Goal: Task Accomplishment & Management: Use online tool/utility

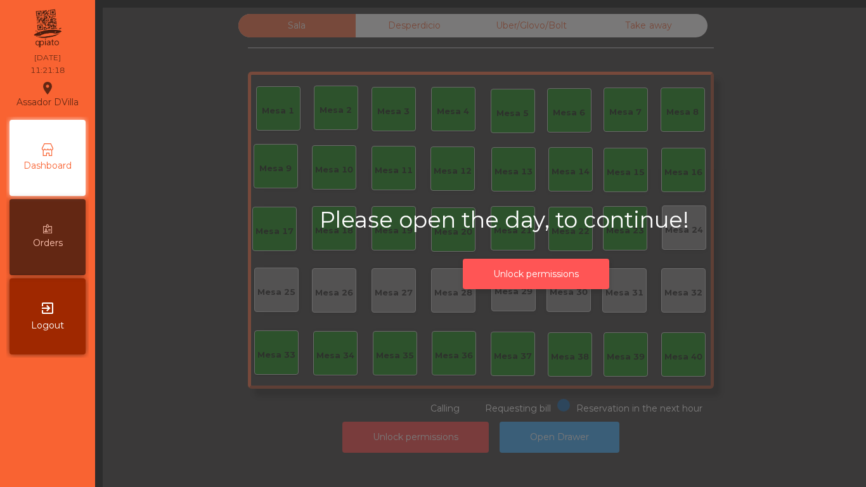
click at [550, 271] on button "Unlock permissions" at bounding box center [536, 274] width 146 height 31
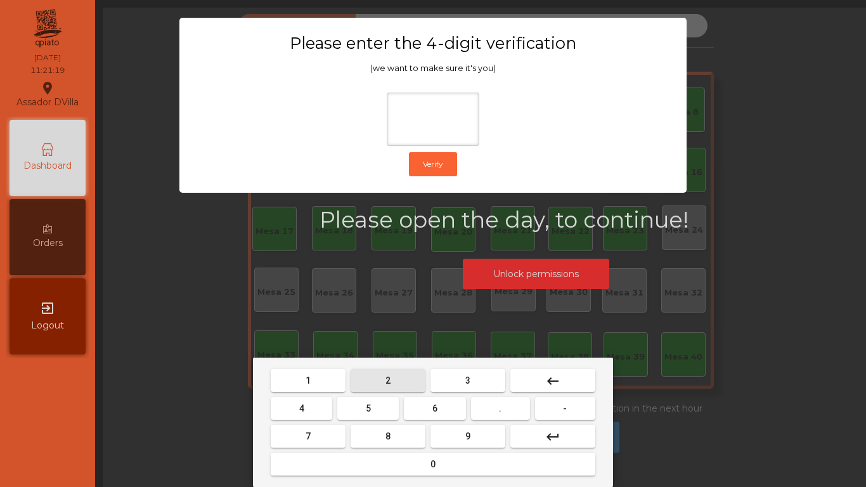
click at [375, 380] on button "2" at bounding box center [388, 380] width 75 height 23
click at [316, 407] on button "4" at bounding box center [301, 408] width 61 height 23
drag, startPoint x: 427, startPoint y: 409, endPoint x: 465, endPoint y: 432, distance: 44.4
click at [432, 413] on button "6" at bounding box center [434, 408] width 61 height 23
click at [466, 432] on span "9" at bounding box center [467, 436] width 5 height 10
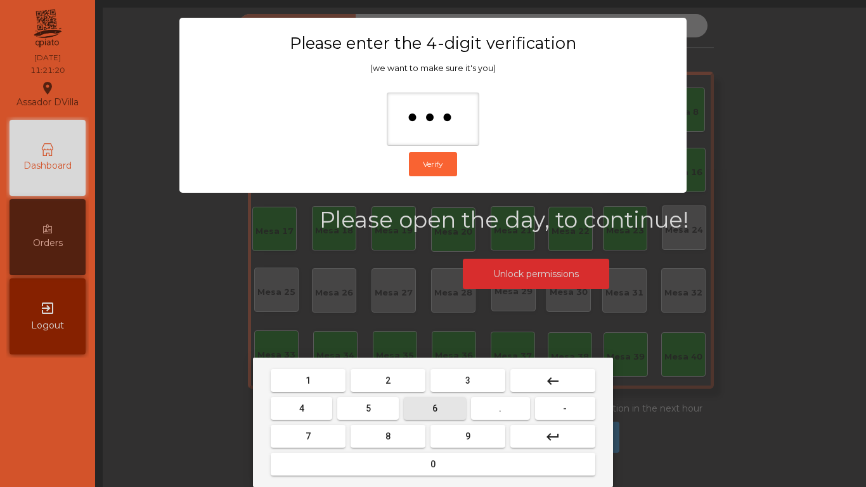
type input "****"
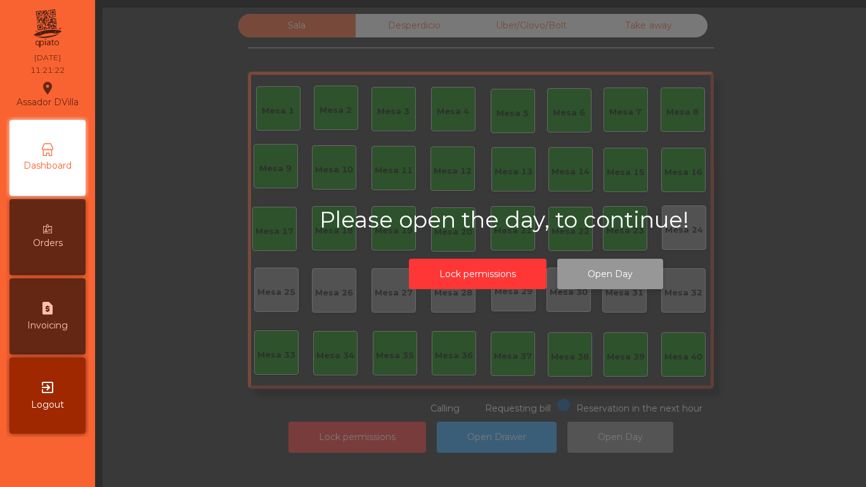
click at [643, 264] on button "Open Day" at bounding box center [610, 274] width 106 height 31
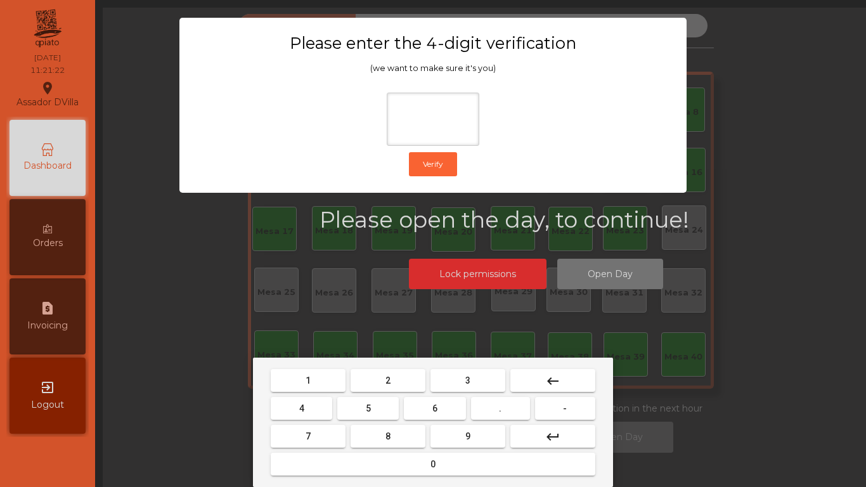
click at [380, 380] on button "2" at bounding box center [388, 380] width 75 height 23
drag, startPoint x: 295, startPoint y: 412, endPoint x: 450, endPoint y: 399, distance: 154.6
click at [304, 413] on button "4" at bounding box center [301, 408] width 61 height 23
click at [451, 404] on button "6" at bounding box center [434, 408] width 61 height 23
click at [481, 448] on mat-keyboard-key "9" at bounding box center [468, 436] width 80 height 28
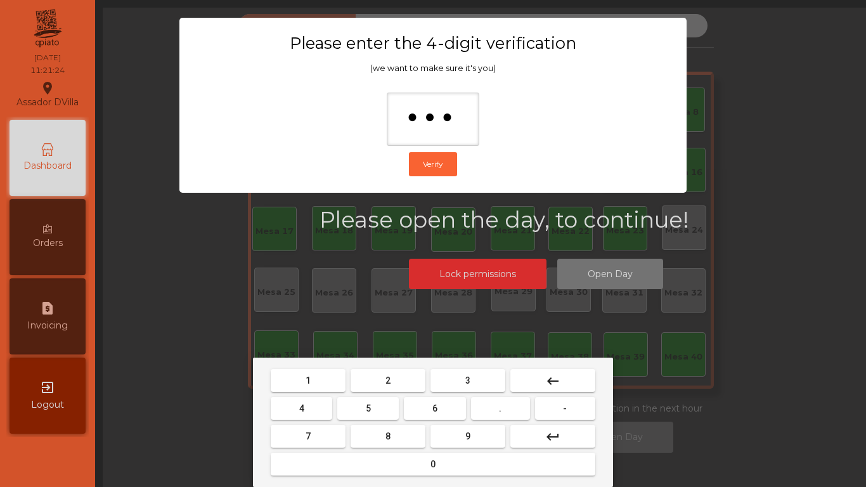
click at [472, 432] on button "9" at bounding box center [467, 436] width 75 height 23
type input "****"
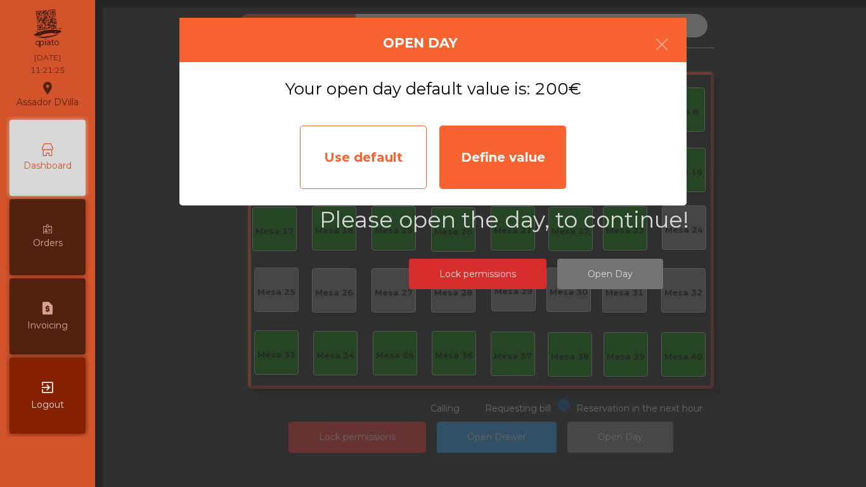
click at [328, 128] on div "Use default" at bounding box center [363, 157] width 127 height 63
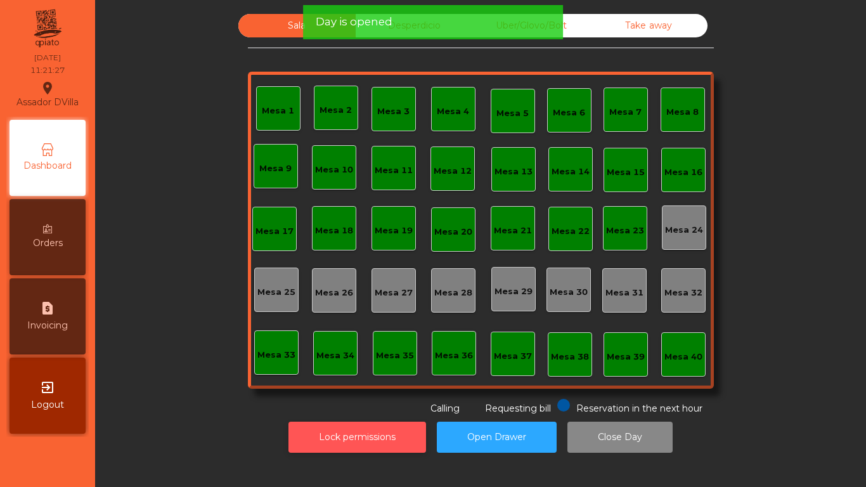
click at [393, 448] on button "Lock permissions" at bounding box center [357, 437] width 138 height 31
